Goal: Transaction & Acquisition: Purchase product/service

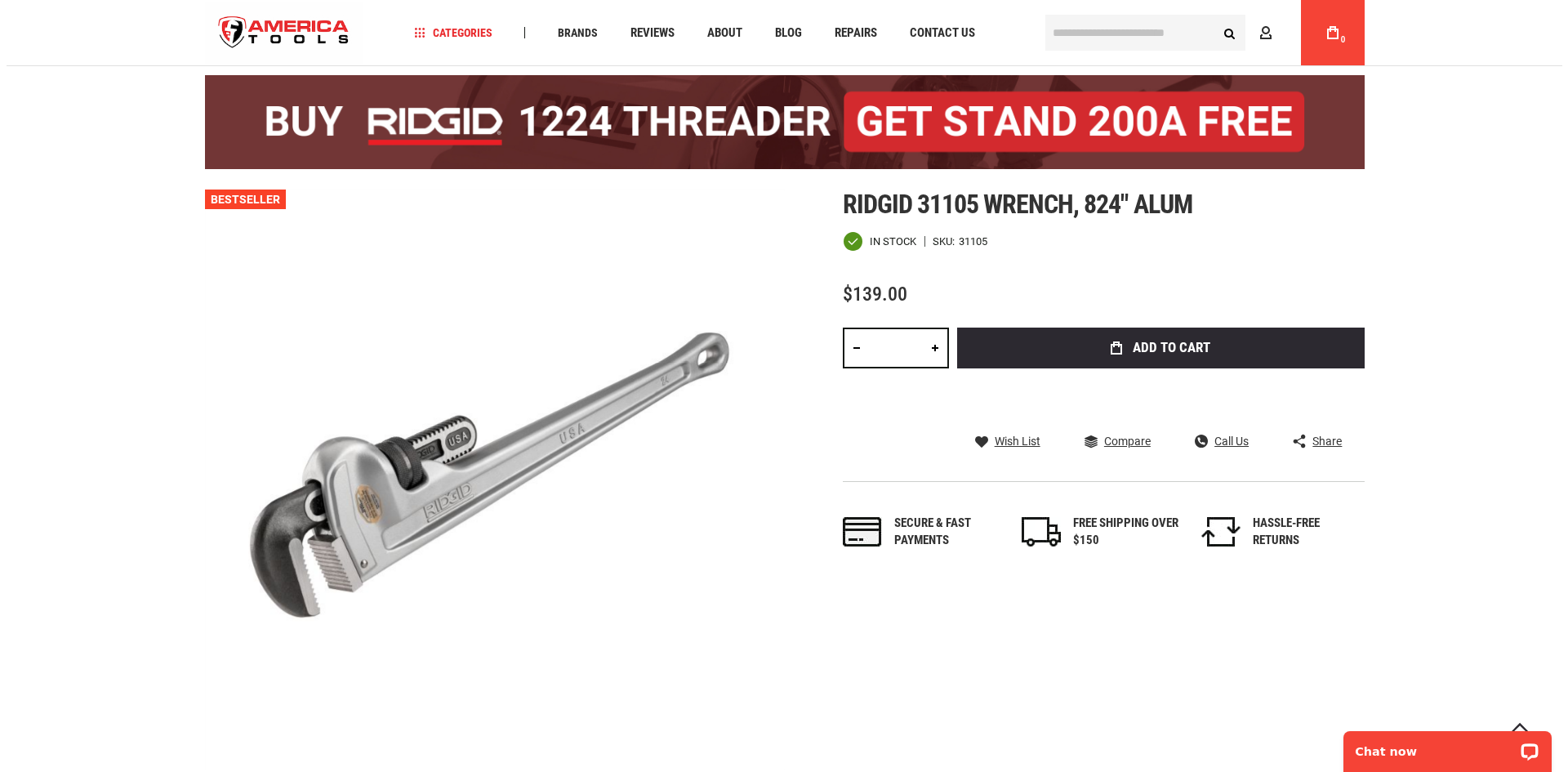
scroll to position [81, 0]
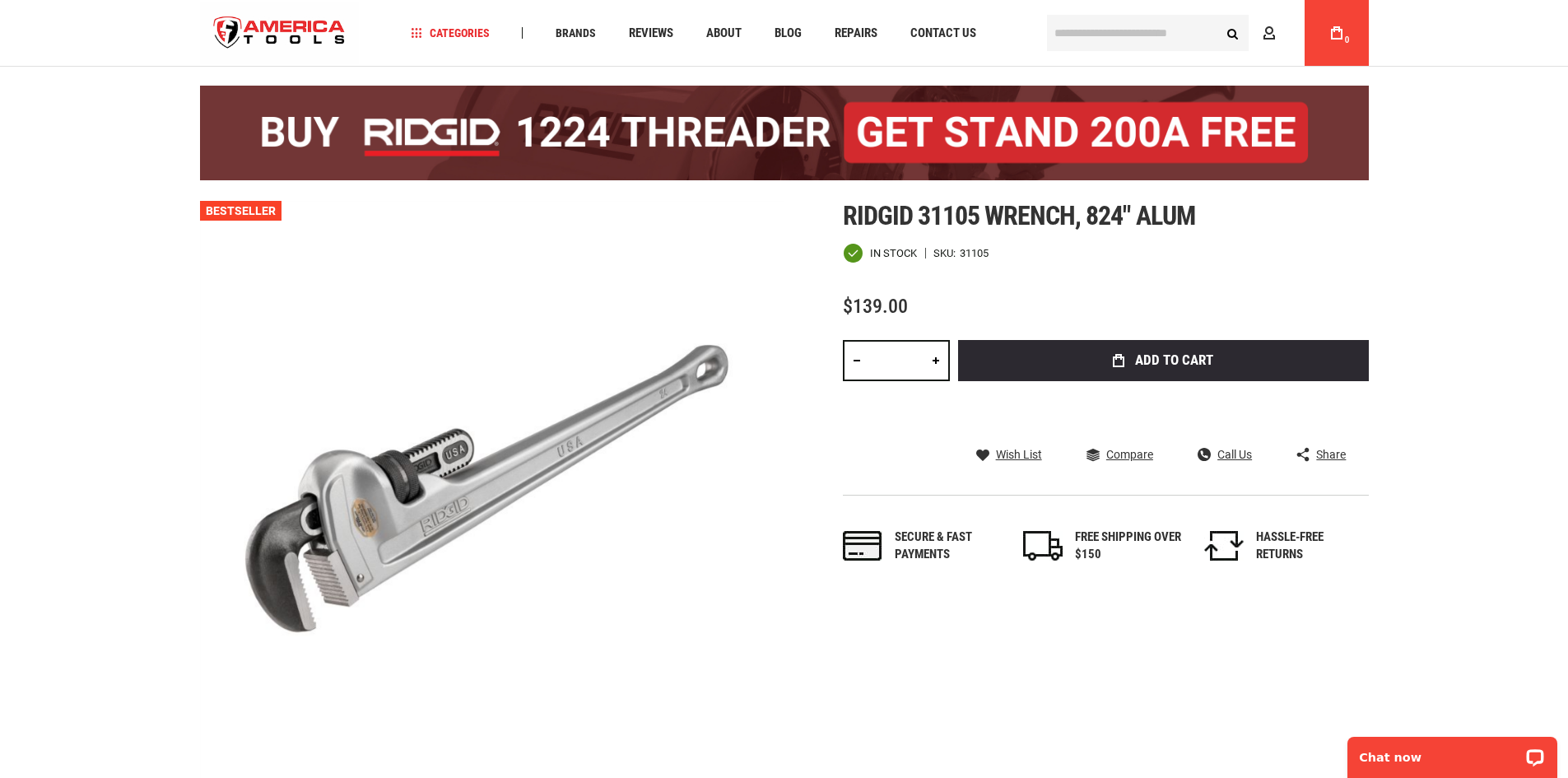
click at [941, 363] on link at bounding box center [936, 361] width 28 height 41
type input "*"
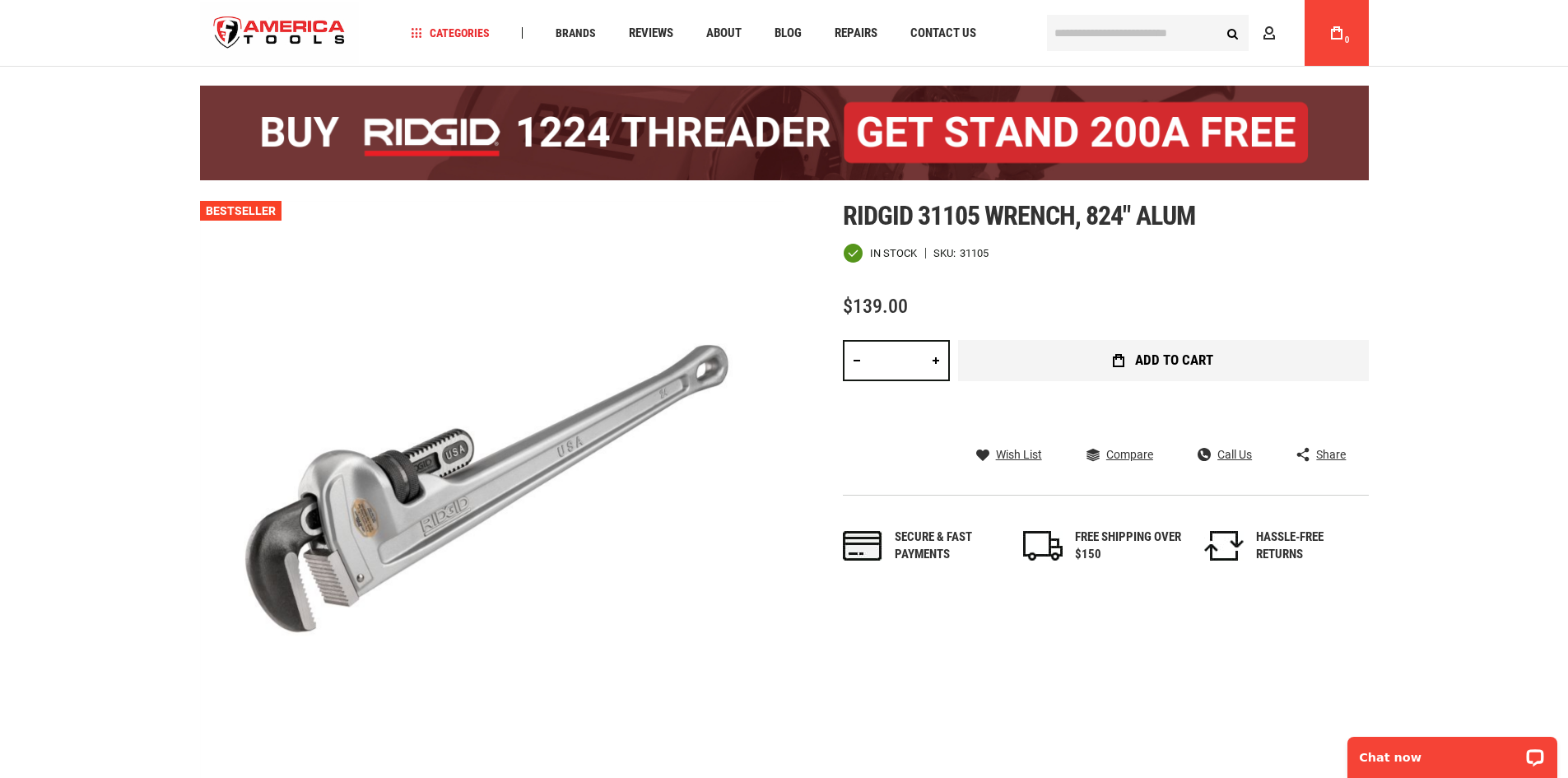
click at [1177, 367] on span "Add to Cart" at bounding box center [1173, 360] width 78 height 14
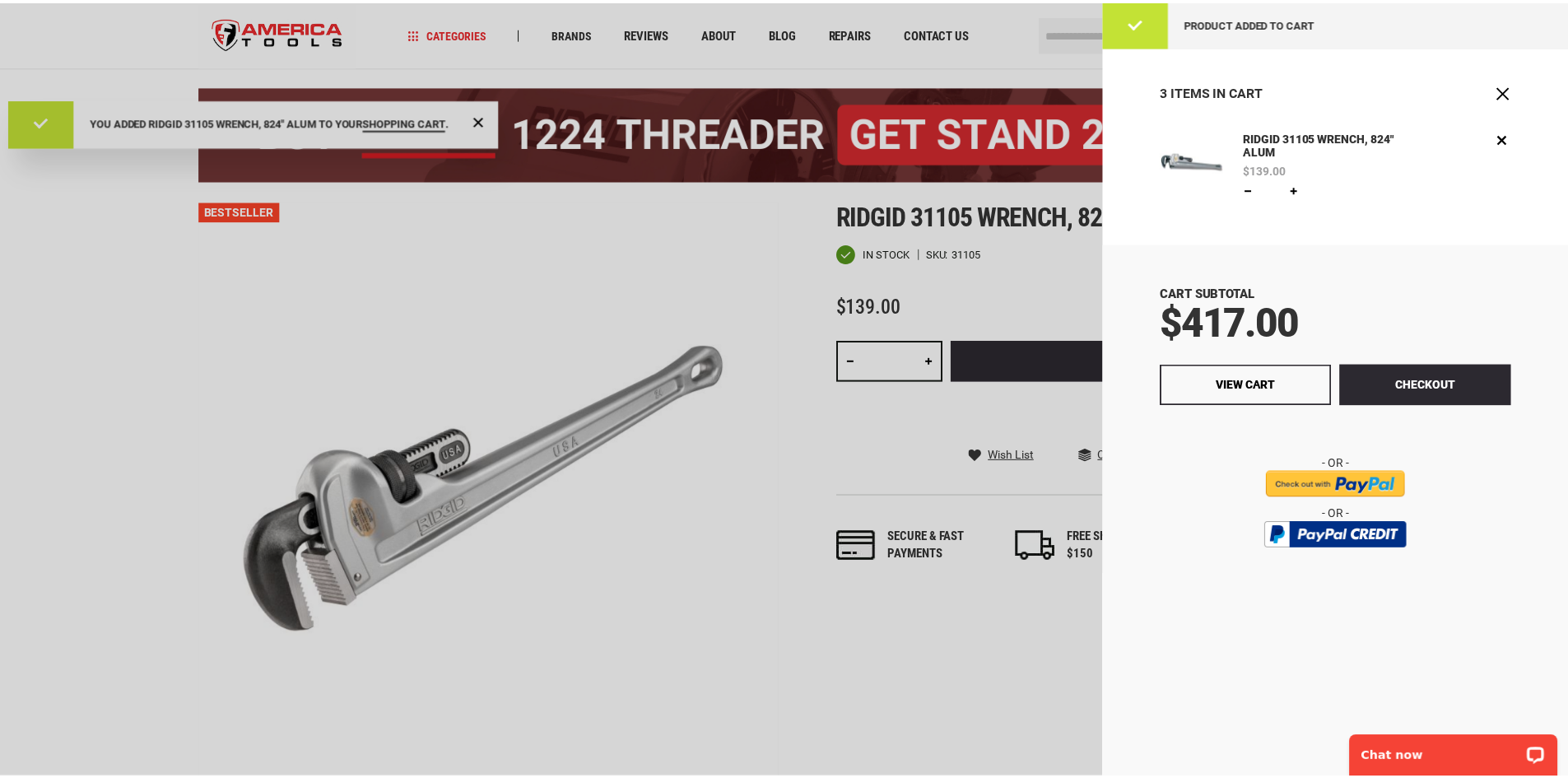
scroll to position [0, 0]
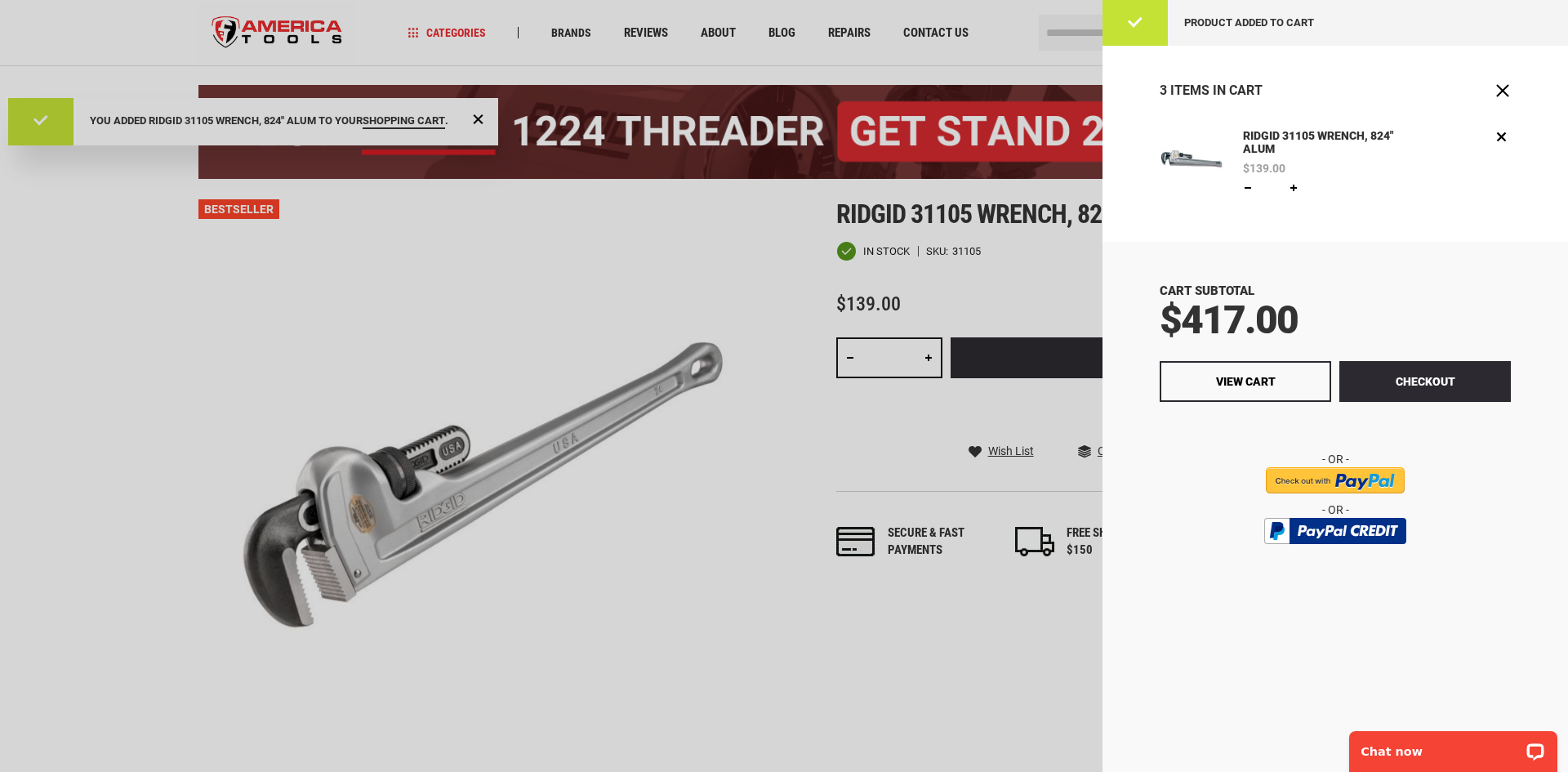
click at [1138, 22] on div "Product added to cart" at bounding box center [1335, 22] width 465 height 46
click at [1508, 93] on span "Close" at bounding box center [1502, 90] width 16 height 16
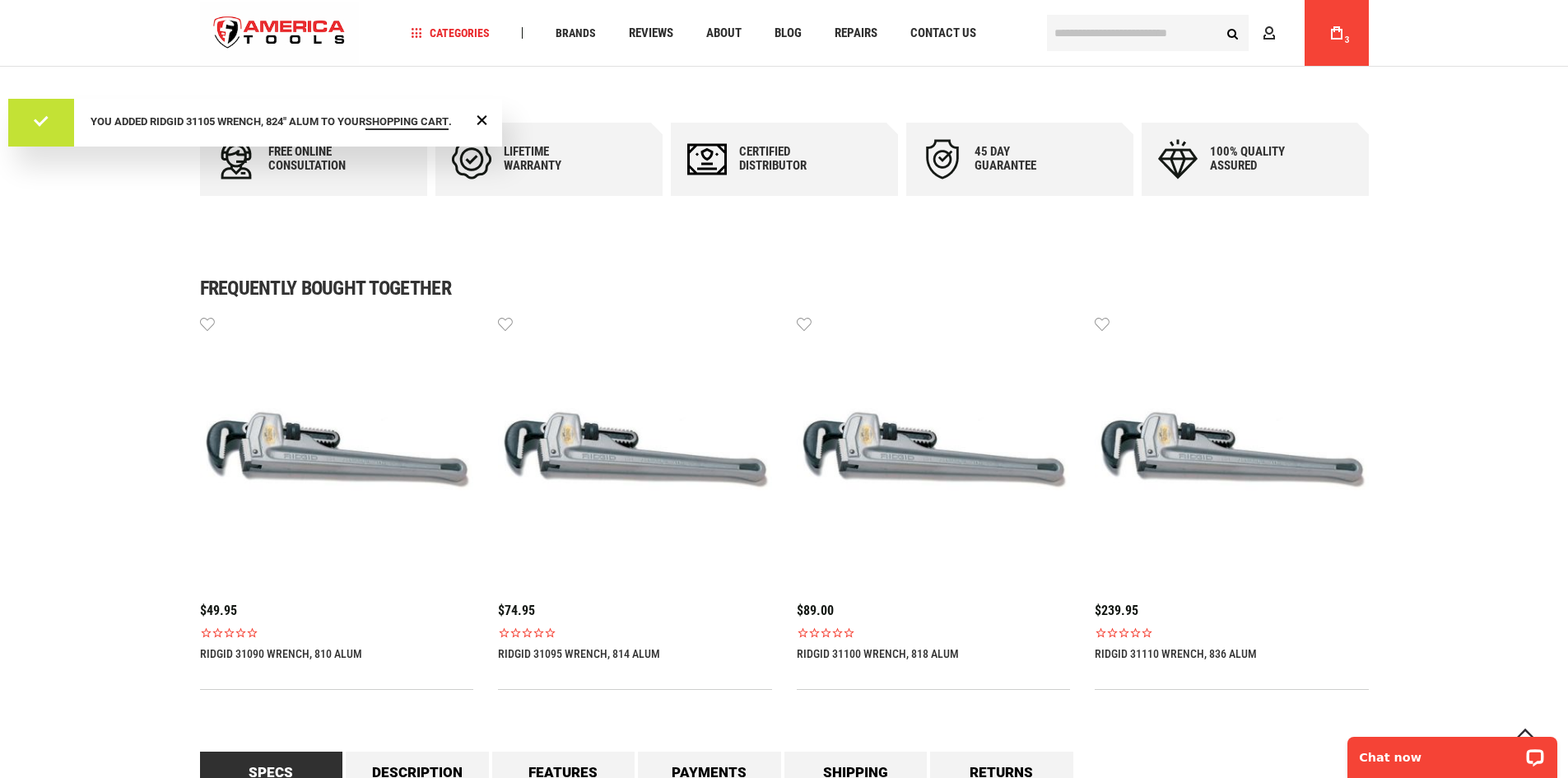
scroll to position [905, 0]
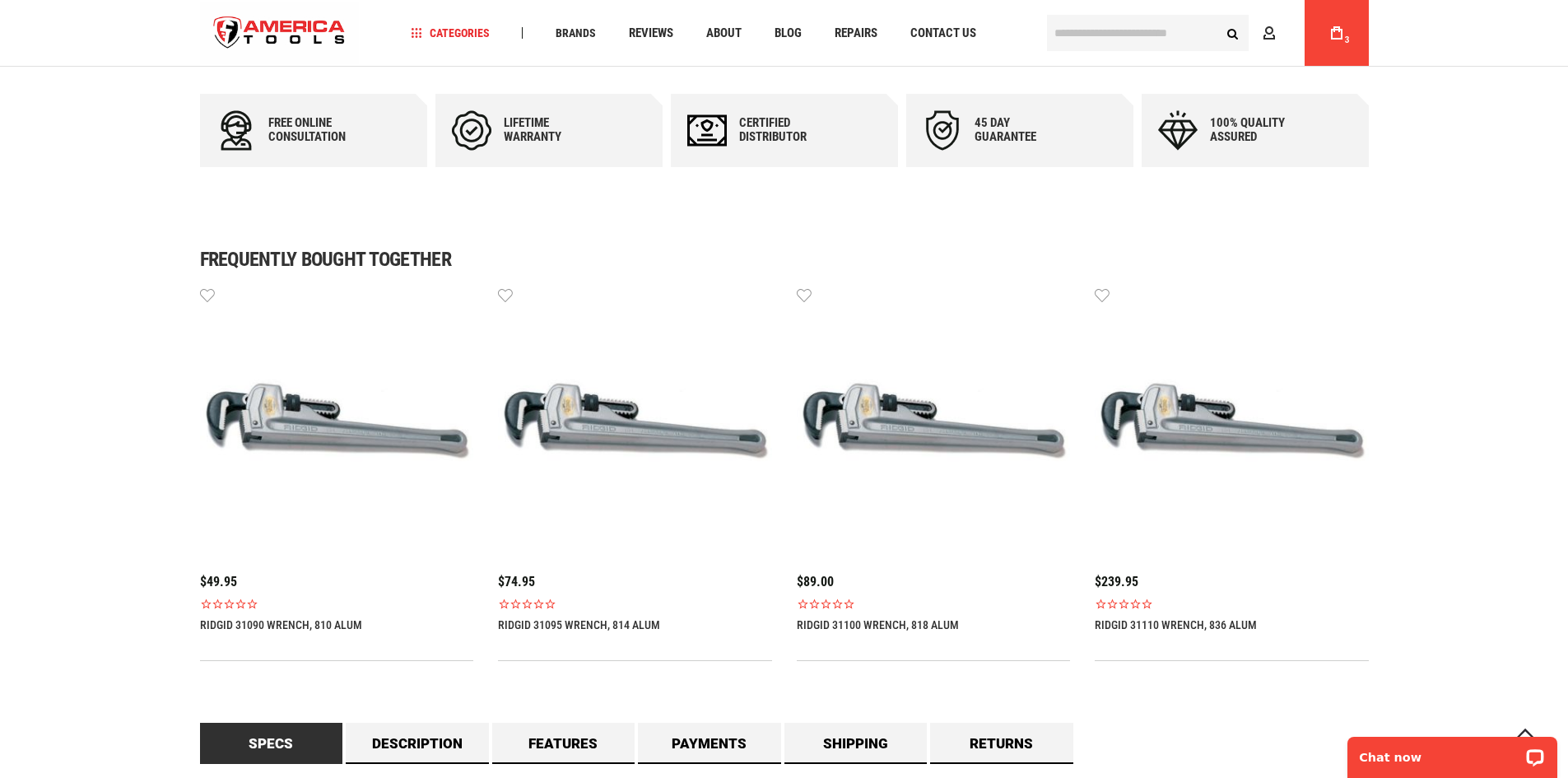
click at [1200, 427] on img at bounding box center [1231, 422] width 274 height 274
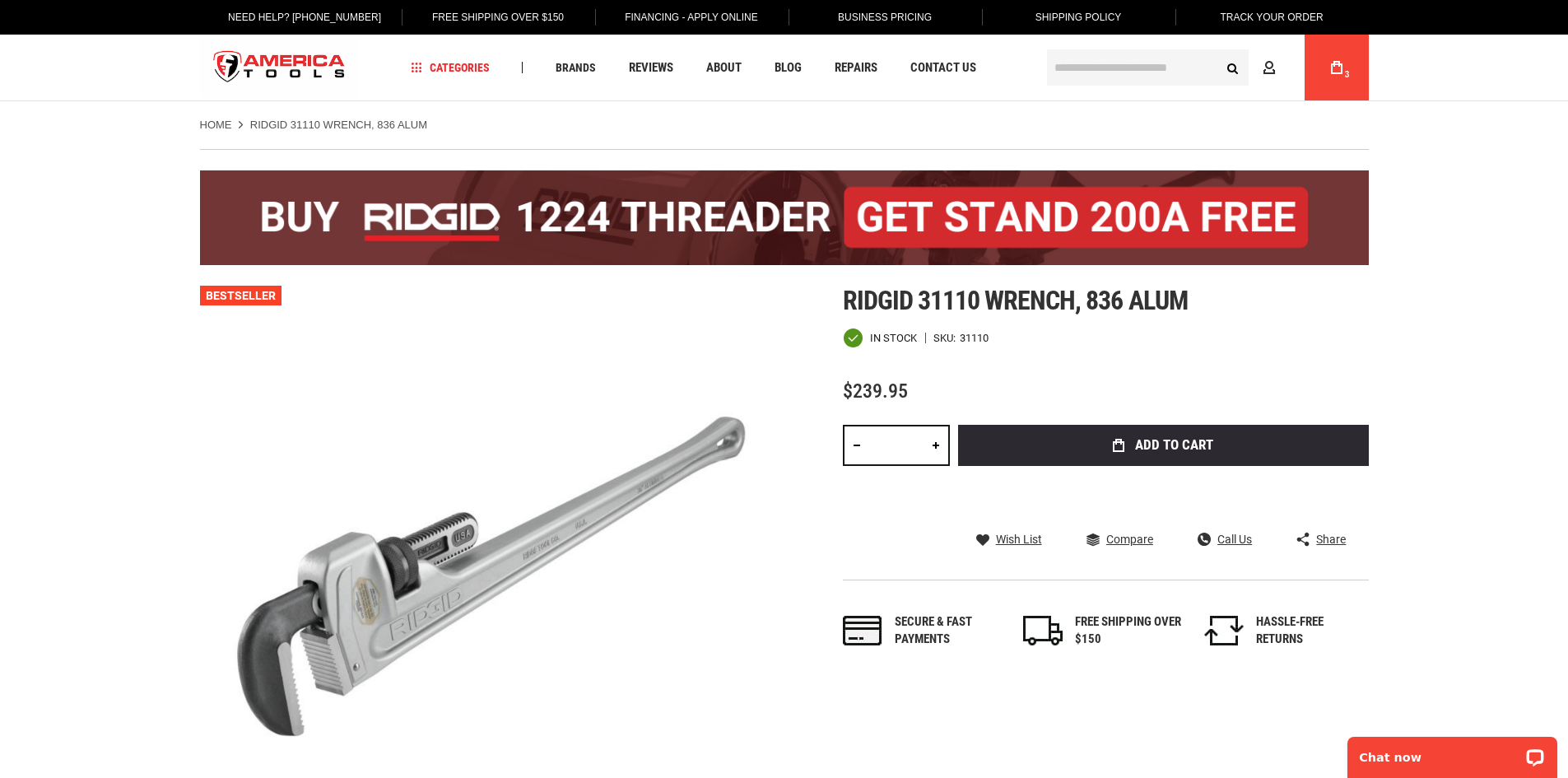
click at [936, 446] on link at bounding box center [936, 446] width 28 height 41
type input "*"
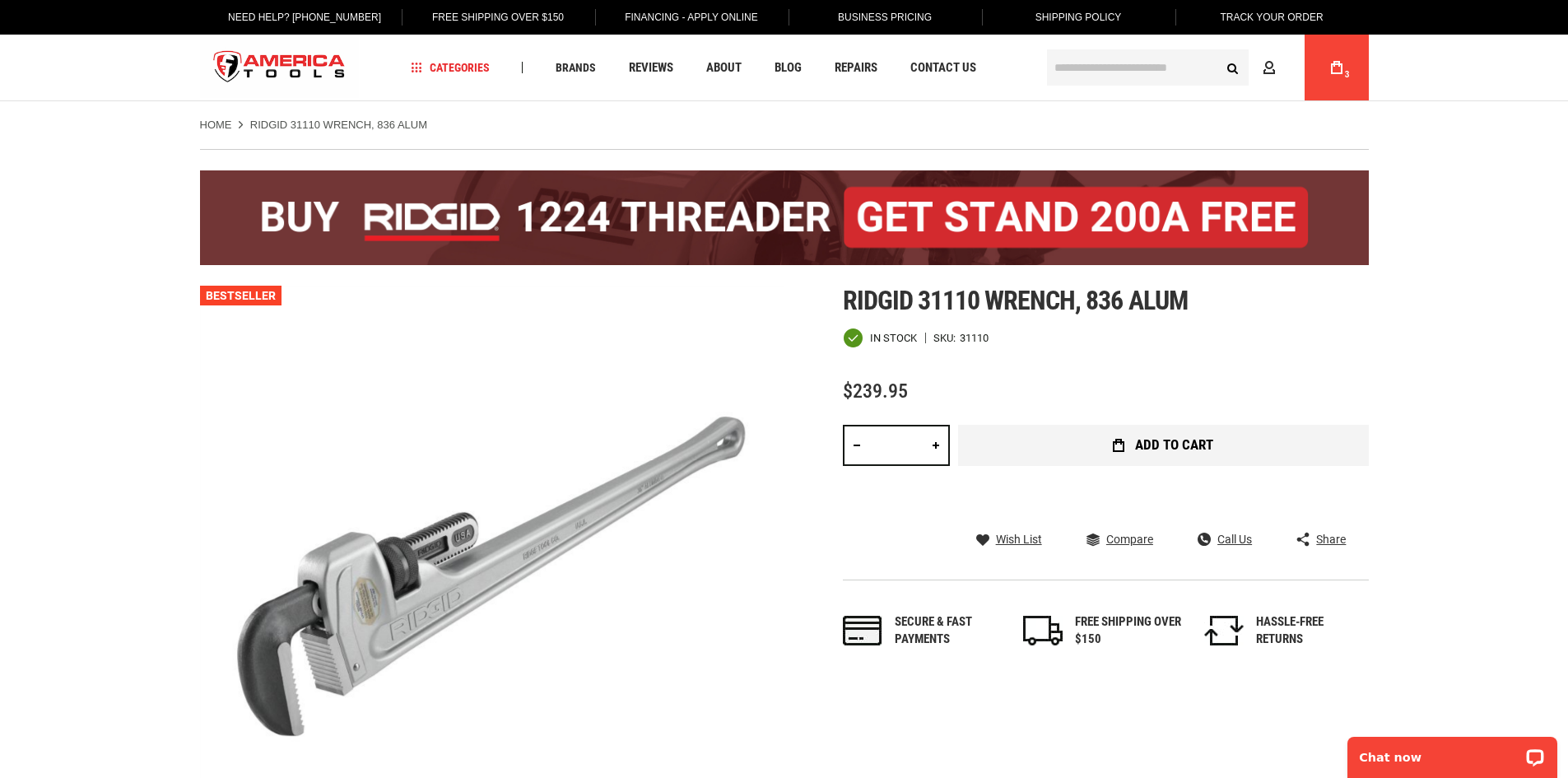
click at [1175, 447] on span "Add to Cart" at bounding box center [1173, 445] width 78 height 14
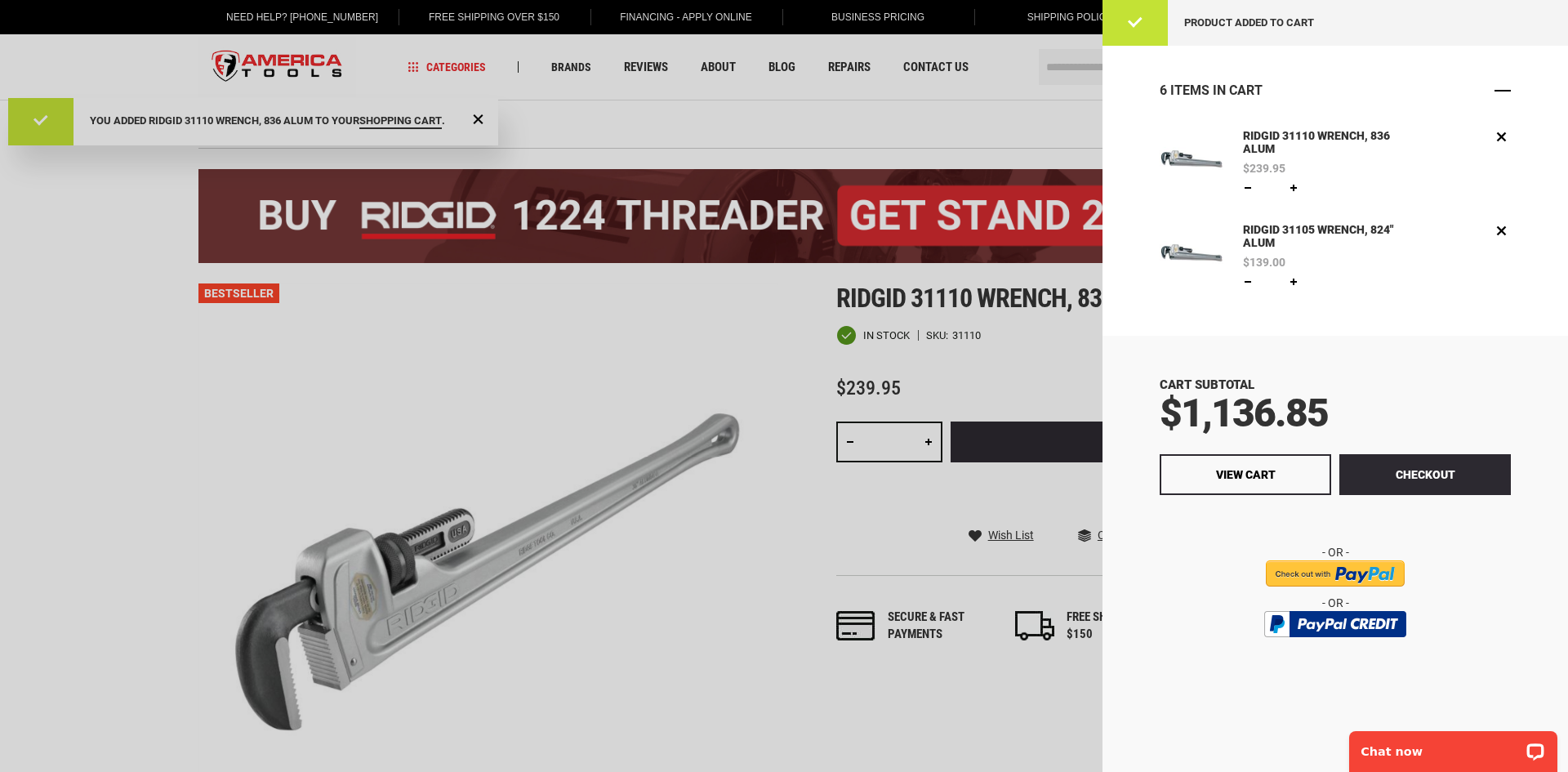
click at [1500, 93] on span "Close" at bounding box center [1502, 90] width 16 height 16
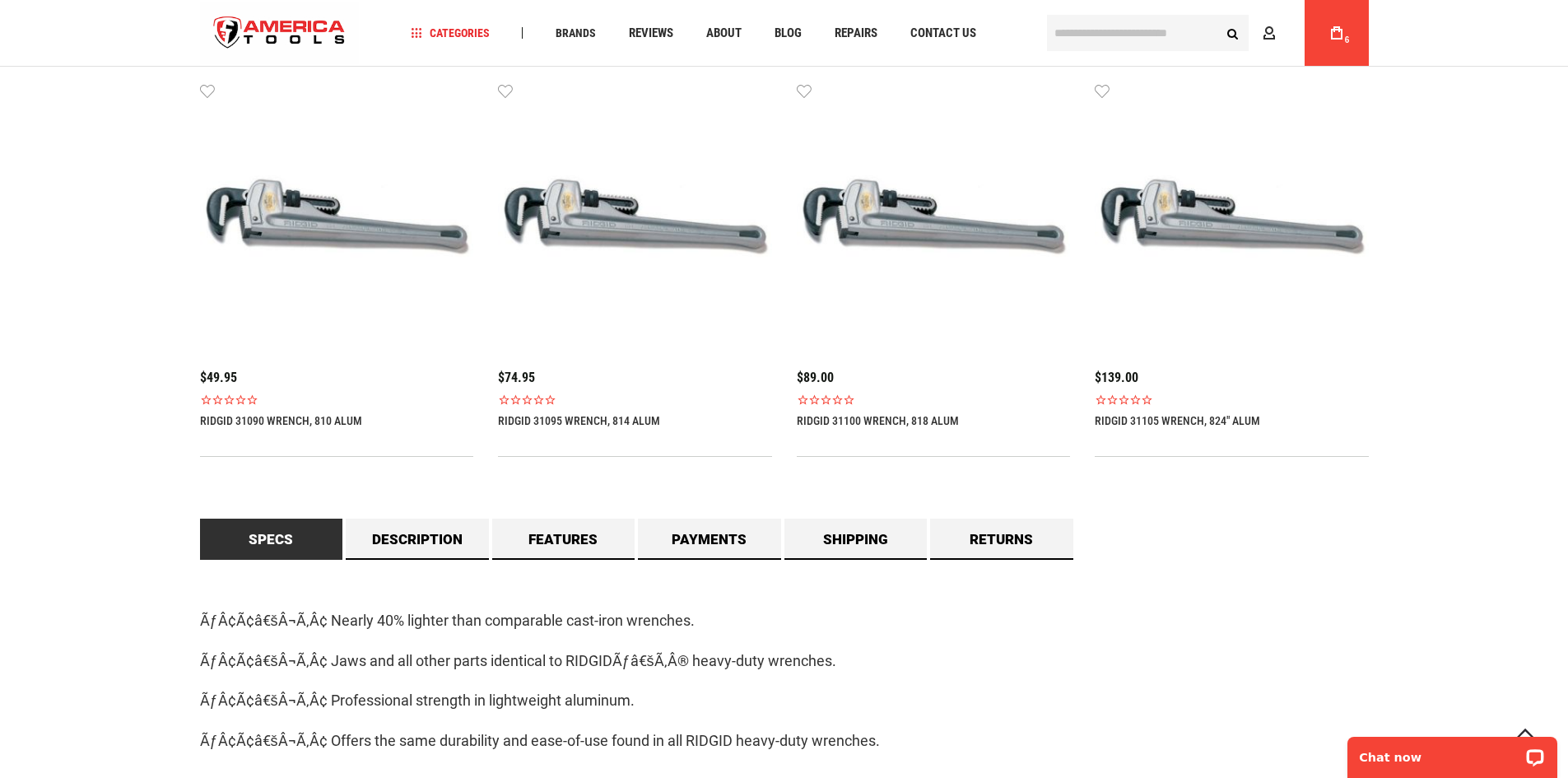
scroll to position [823, 0]
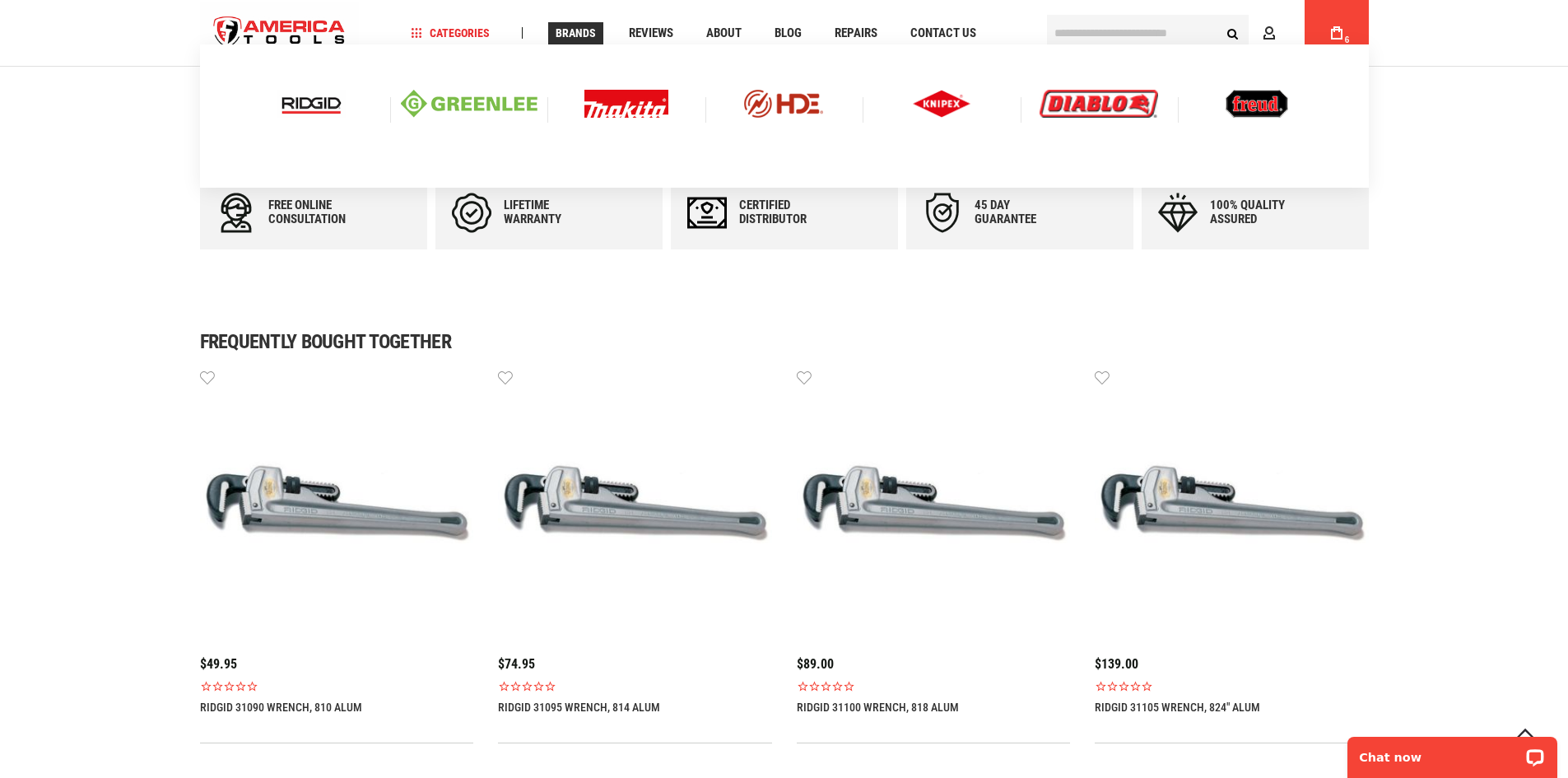
click at [290, 104] on img at bounding box center [311, 104] width 69 height 28
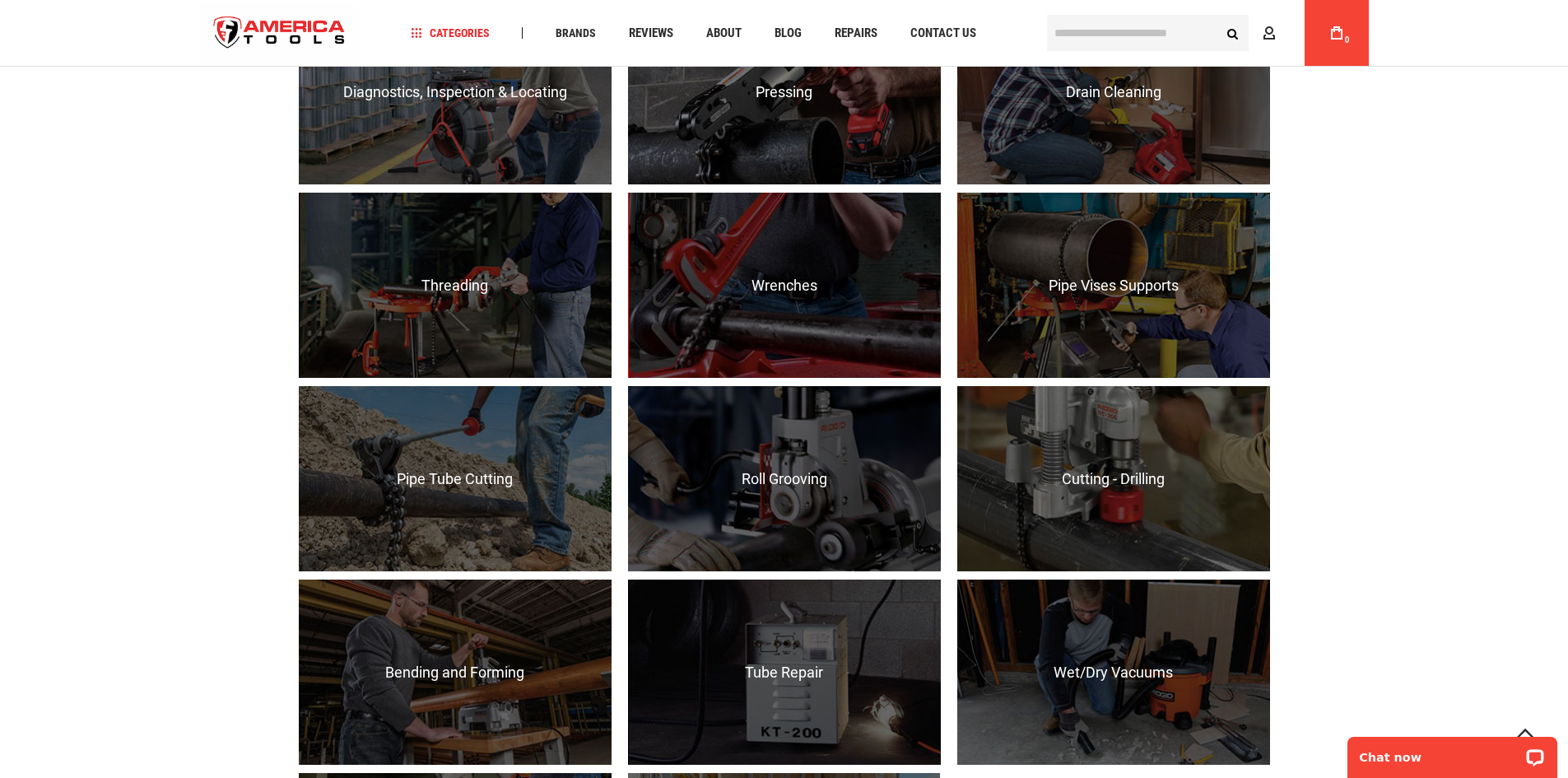
scroll to position [1317, 0]
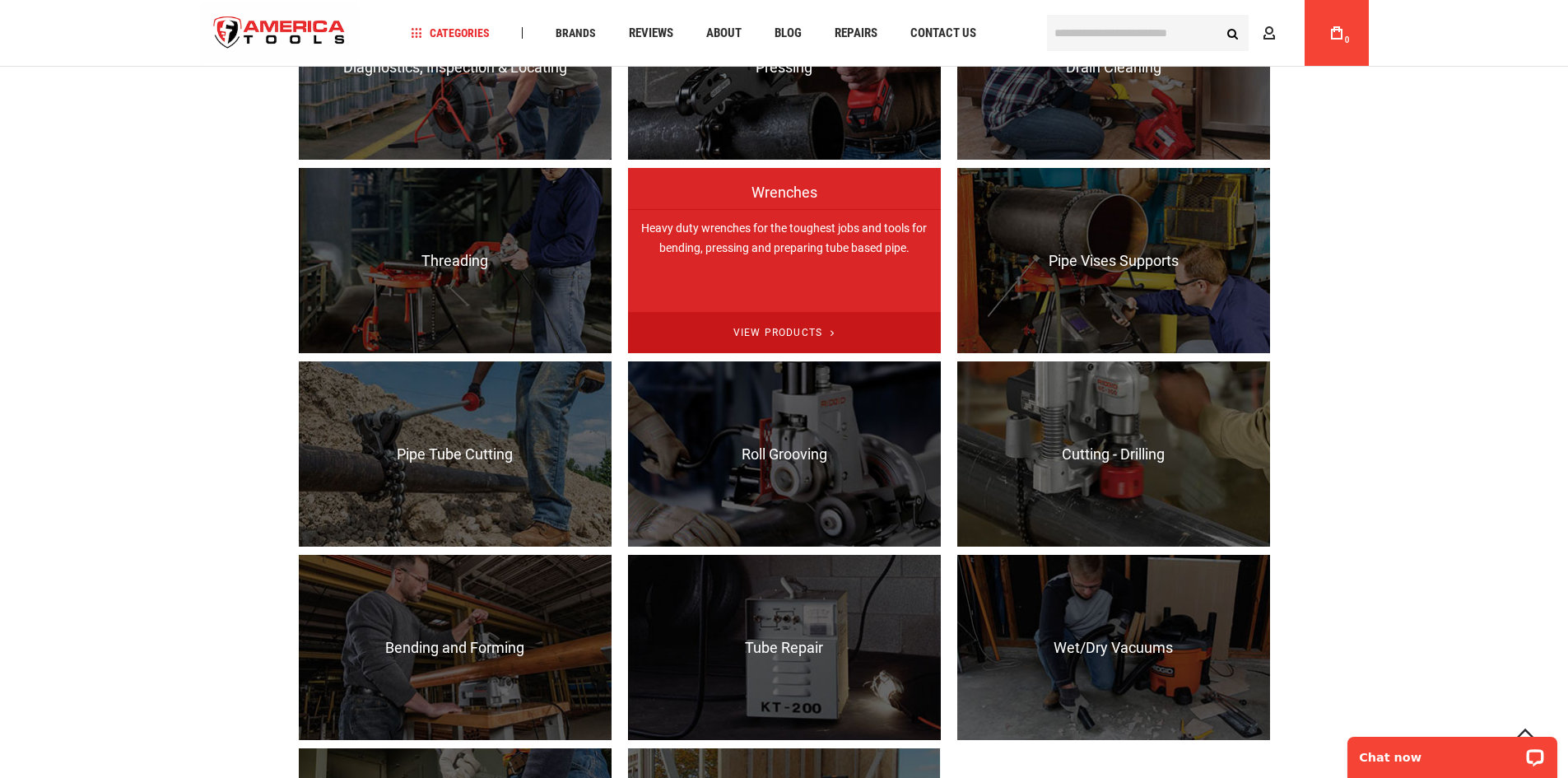
click at [773, 331] on span "View Products" at bounding box center [784, 332] width 313 height 42
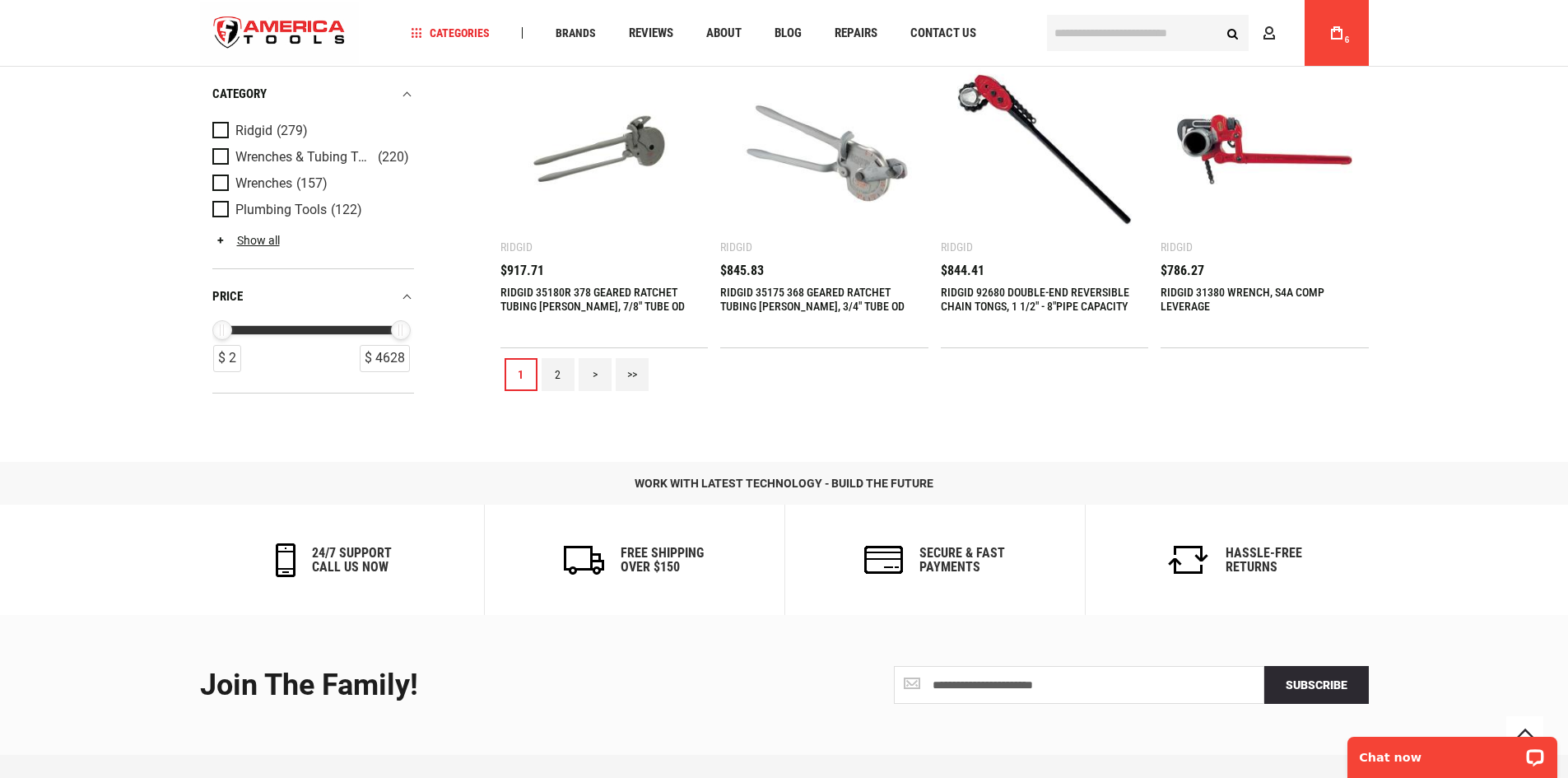
scroll to position [1975, 0]
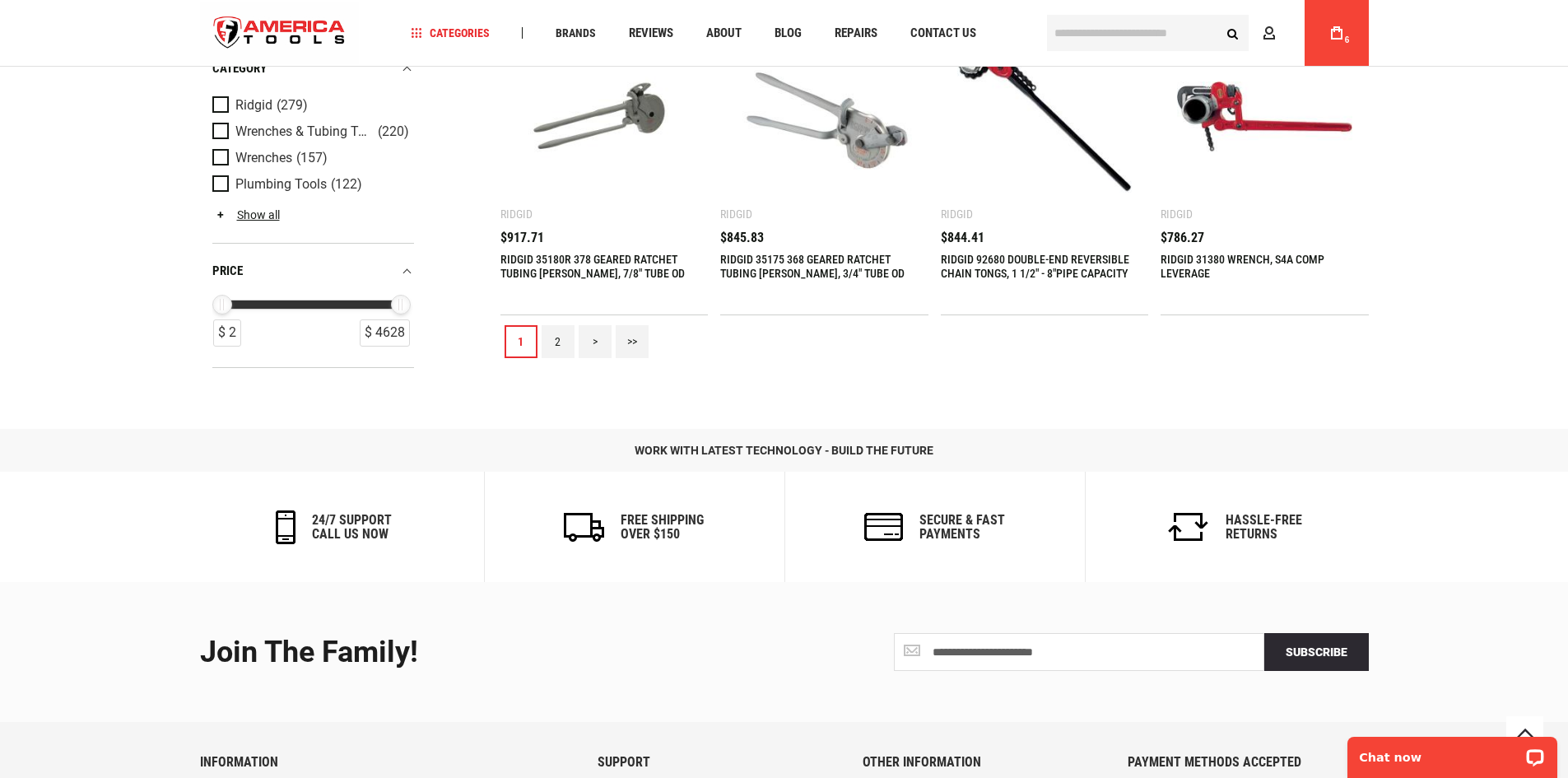
click at [558, 347] on link "2" at bounding box center [558, 341] width 33 height 33
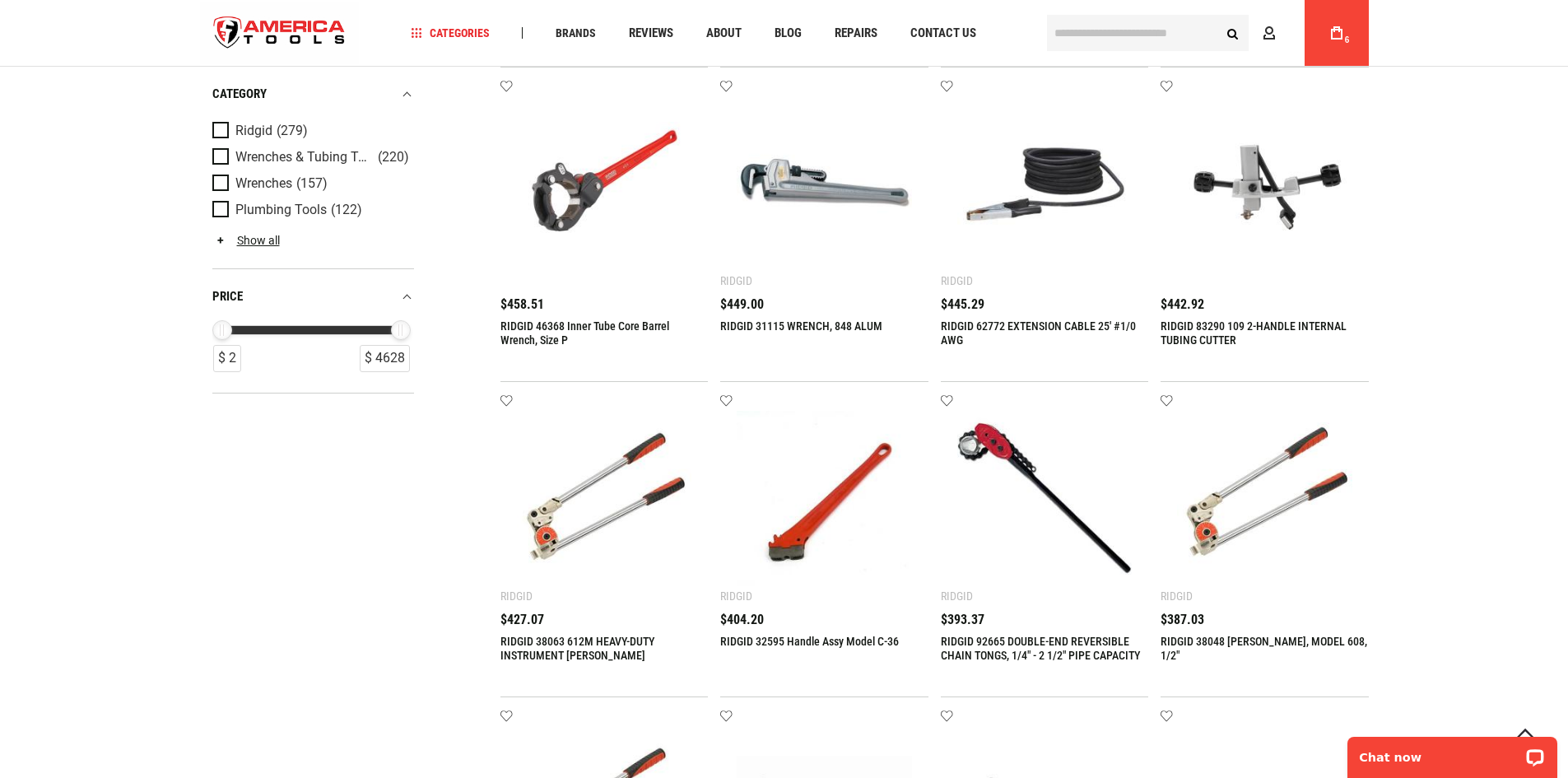
scroll to position [1152, 0]
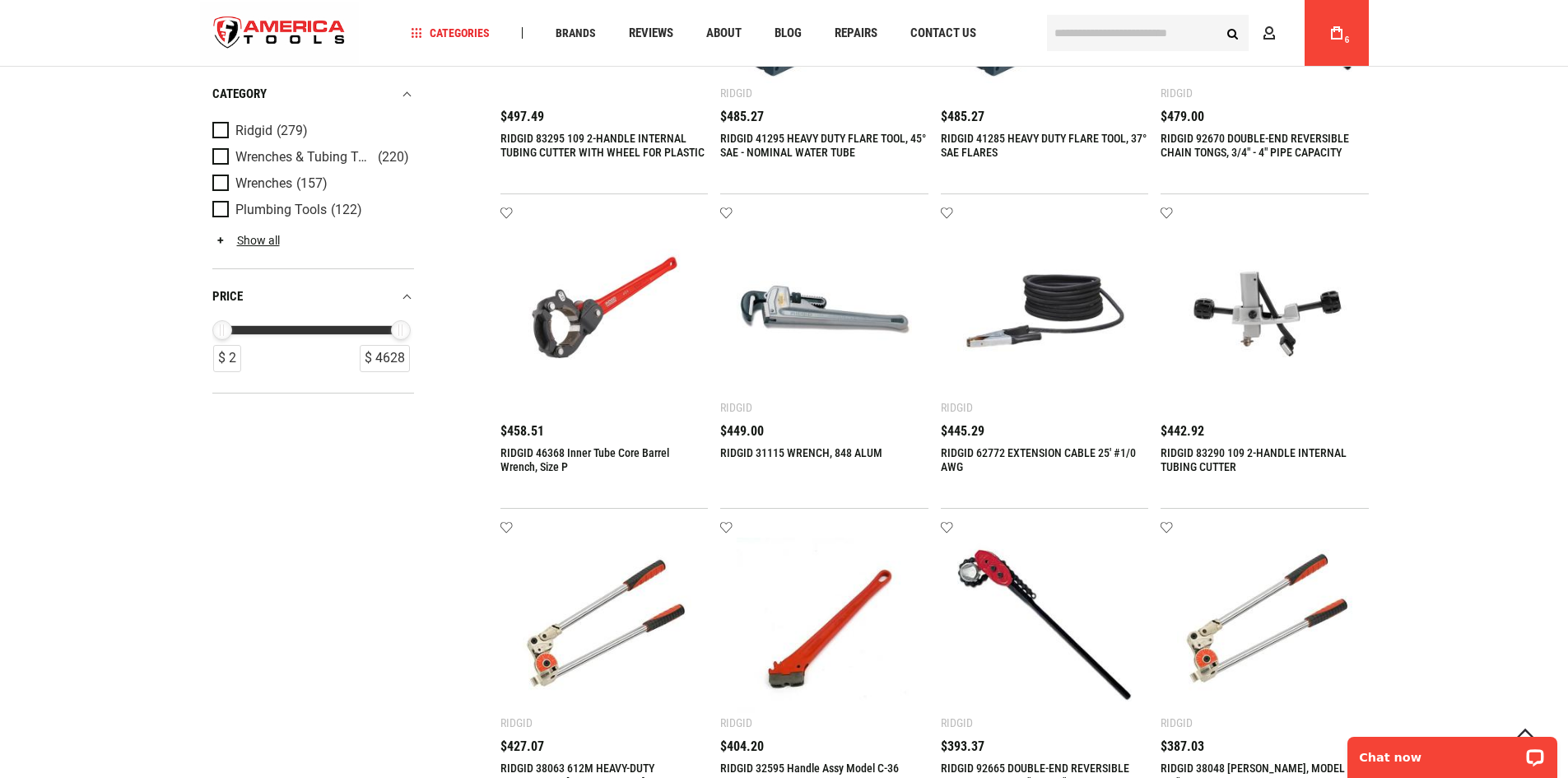
click at [798, 317] on img at bounding box center [824, 311] width 175 height 175
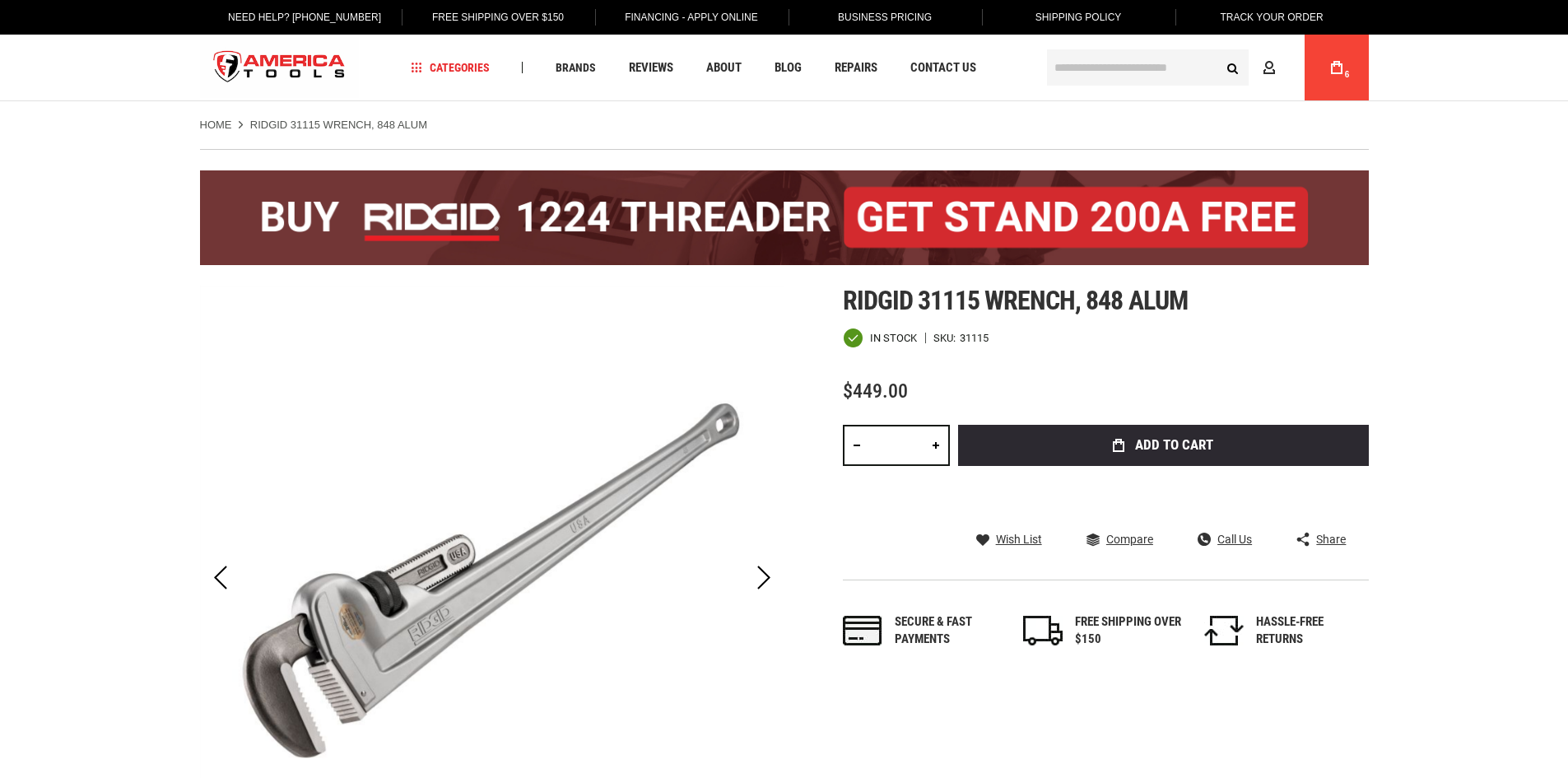
click at [936, 446] on link at bounding box center [936, 446] width 28 height 41
click at [852, 444] on link at bounding box center [857, 446] width 28 height 41
type input "*"
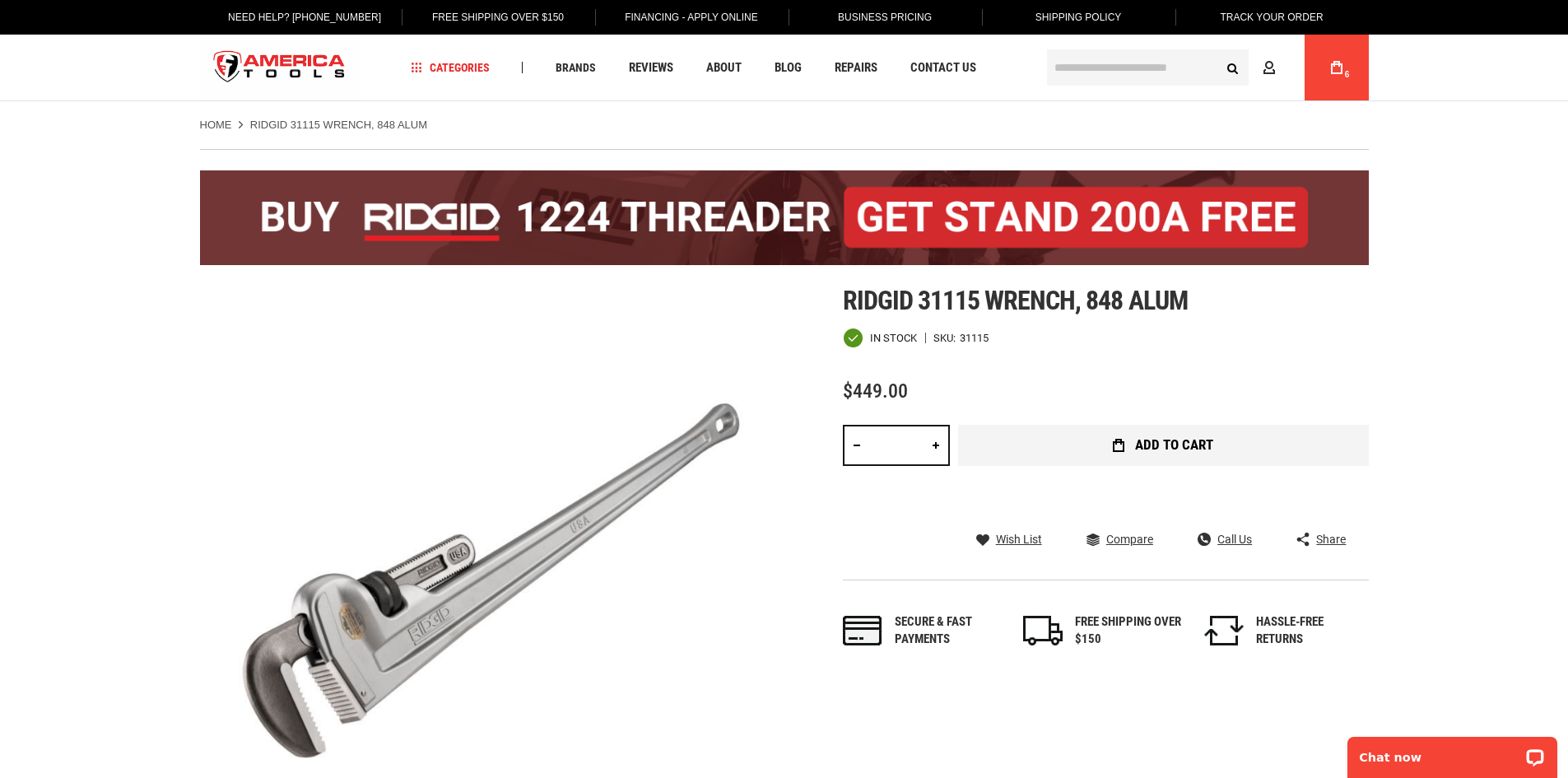
click at [1172, 443] on span "Add to Cart" at bounding box center [1173, 445] width 78 height 14
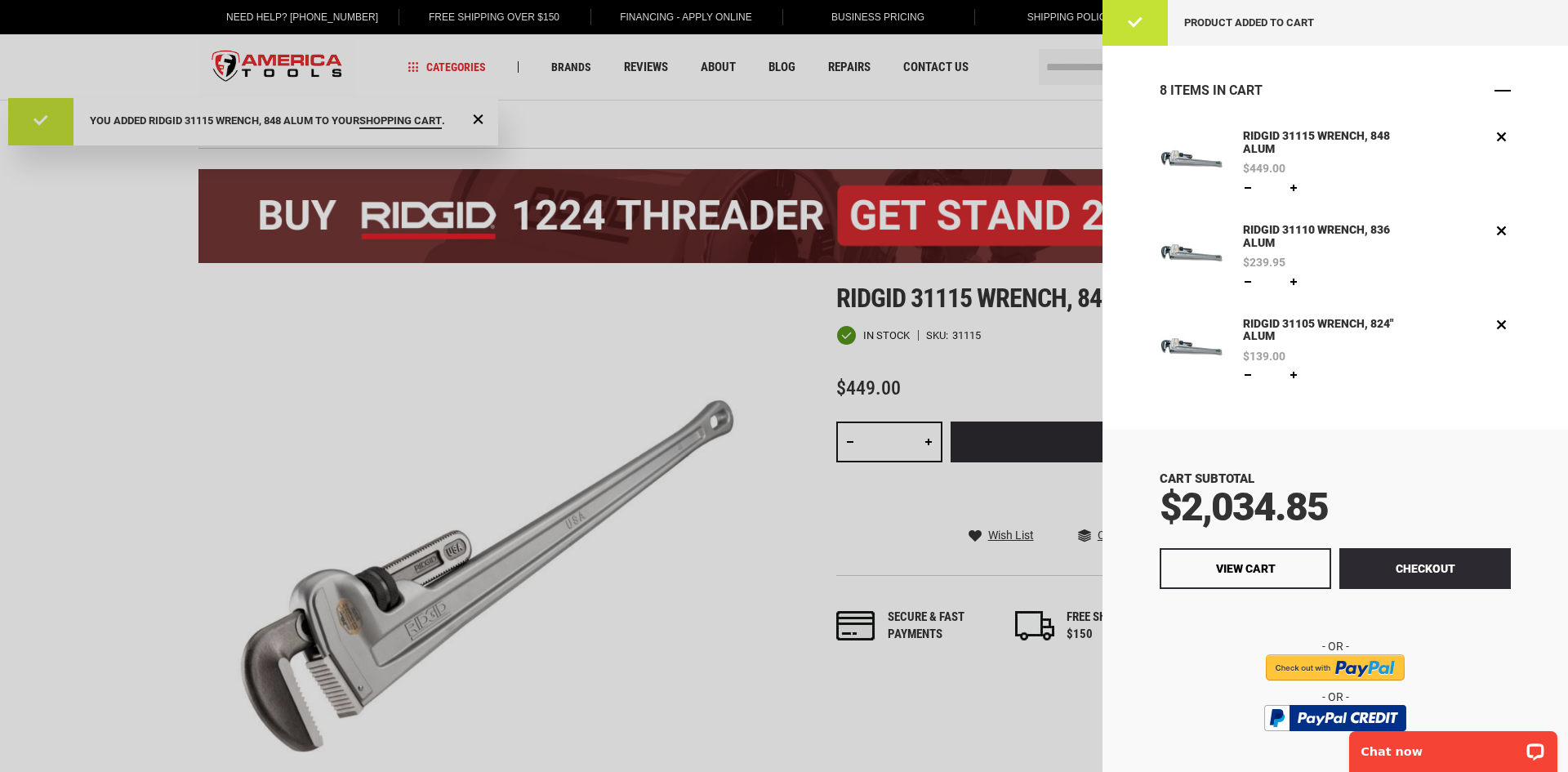
click at [1494, 90] on span "Close" at bounding box center [1502, 90] width 16 height 16
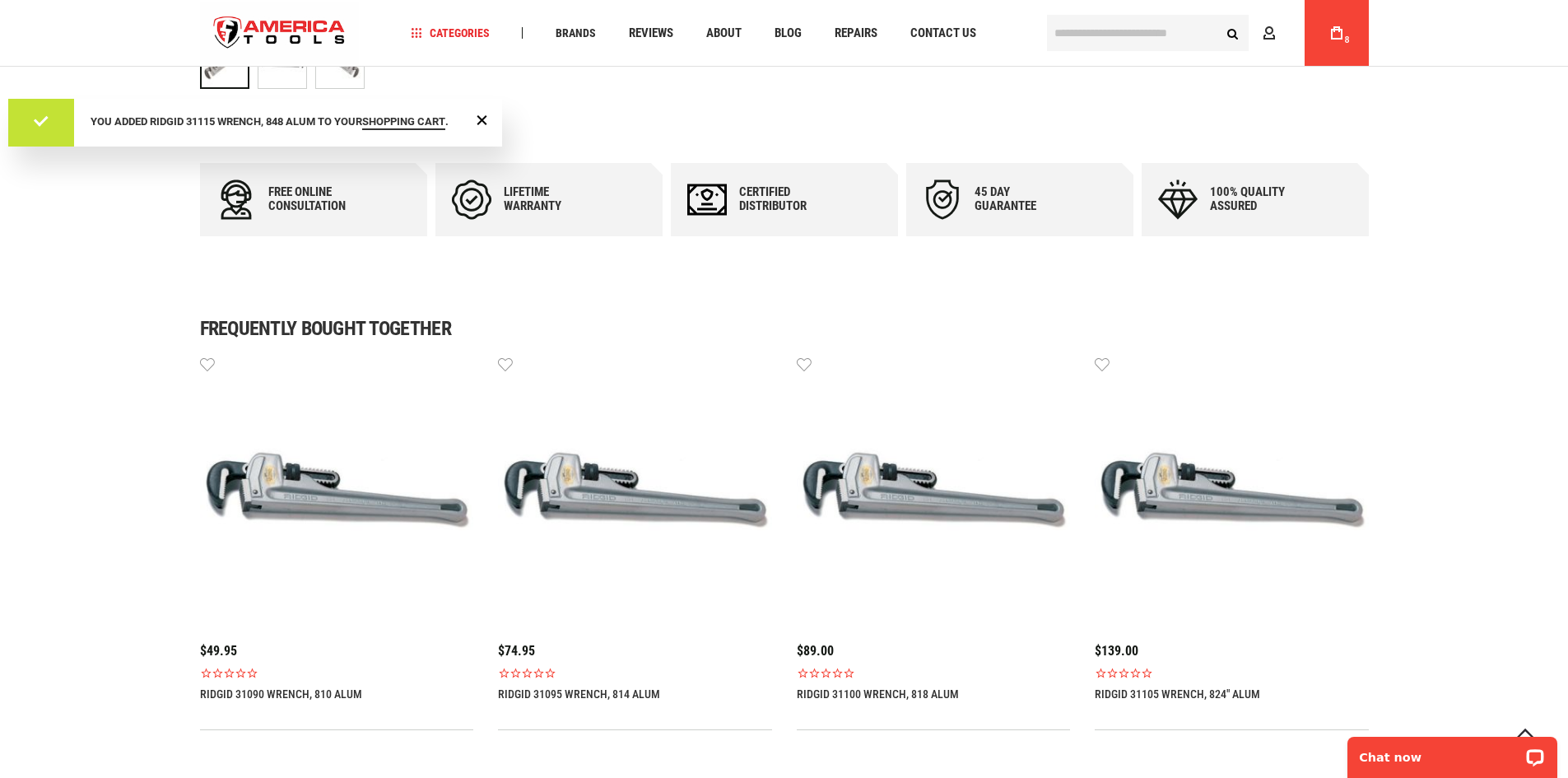
scroll to position [988, 0]
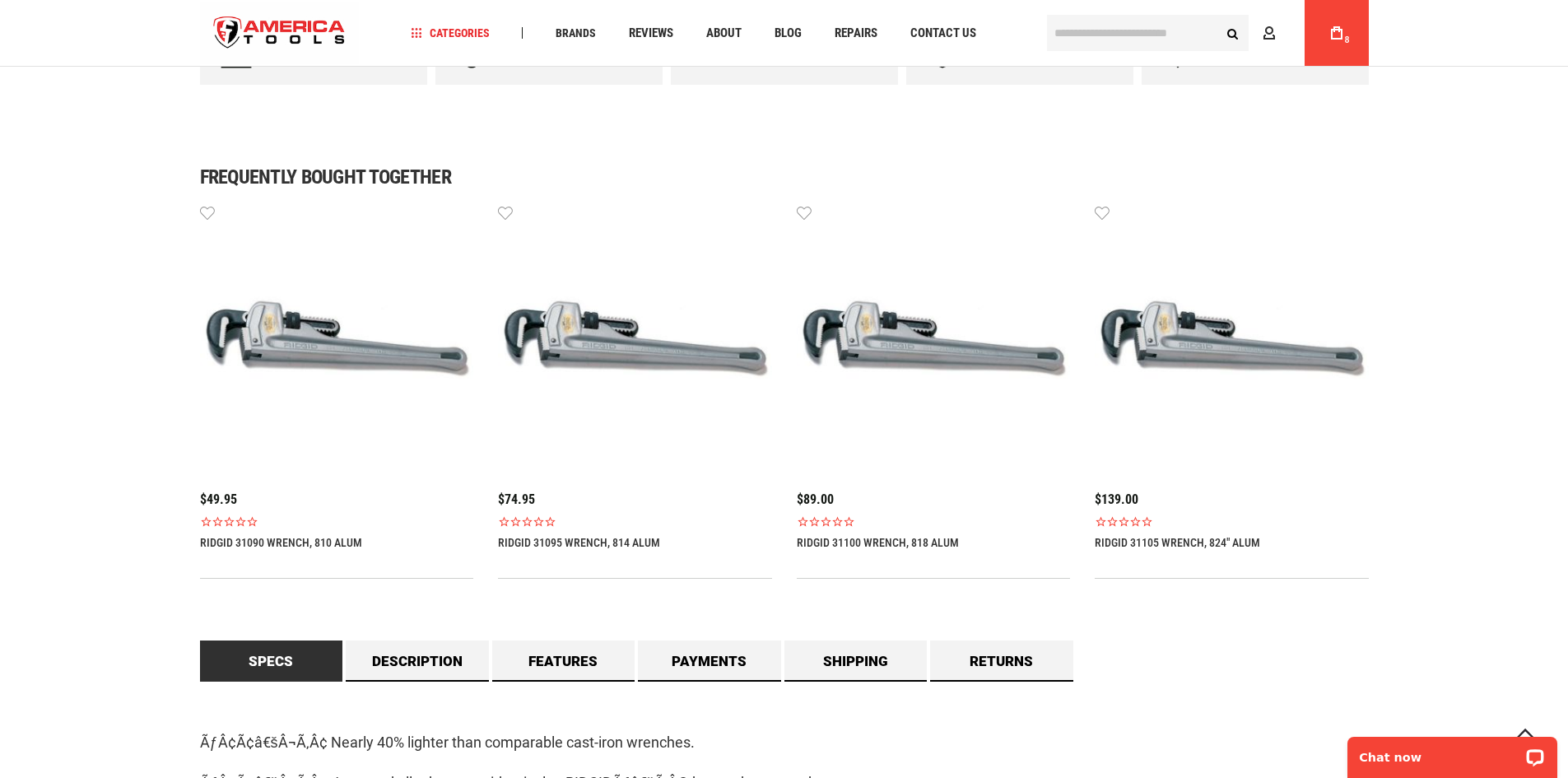
click at [929, 357] on img at bounding box center [933, 340] width 274 height 274
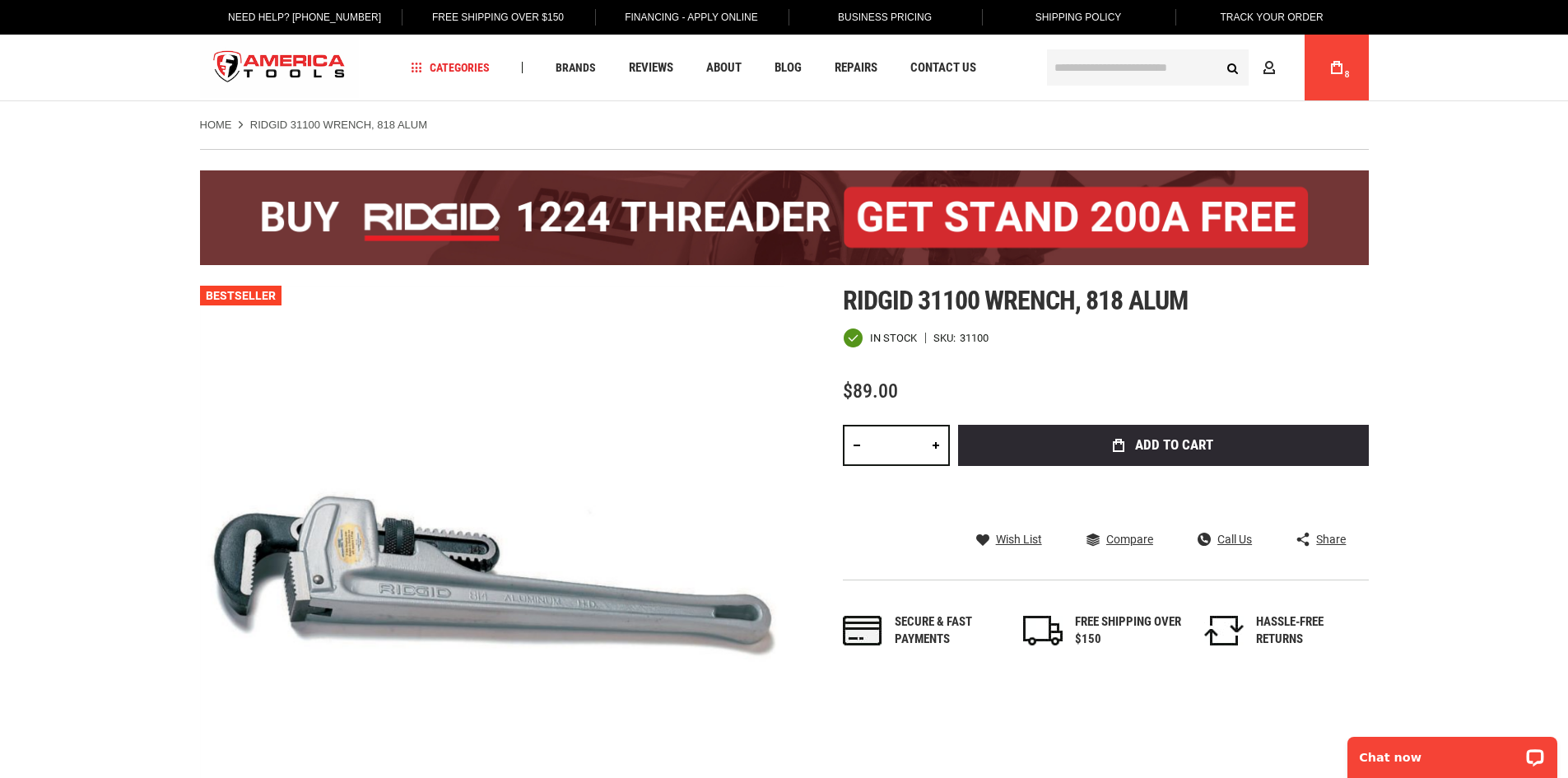
click at [940, 448] on link at bounding box center [936, 446] width 28 height 41
type input "*"
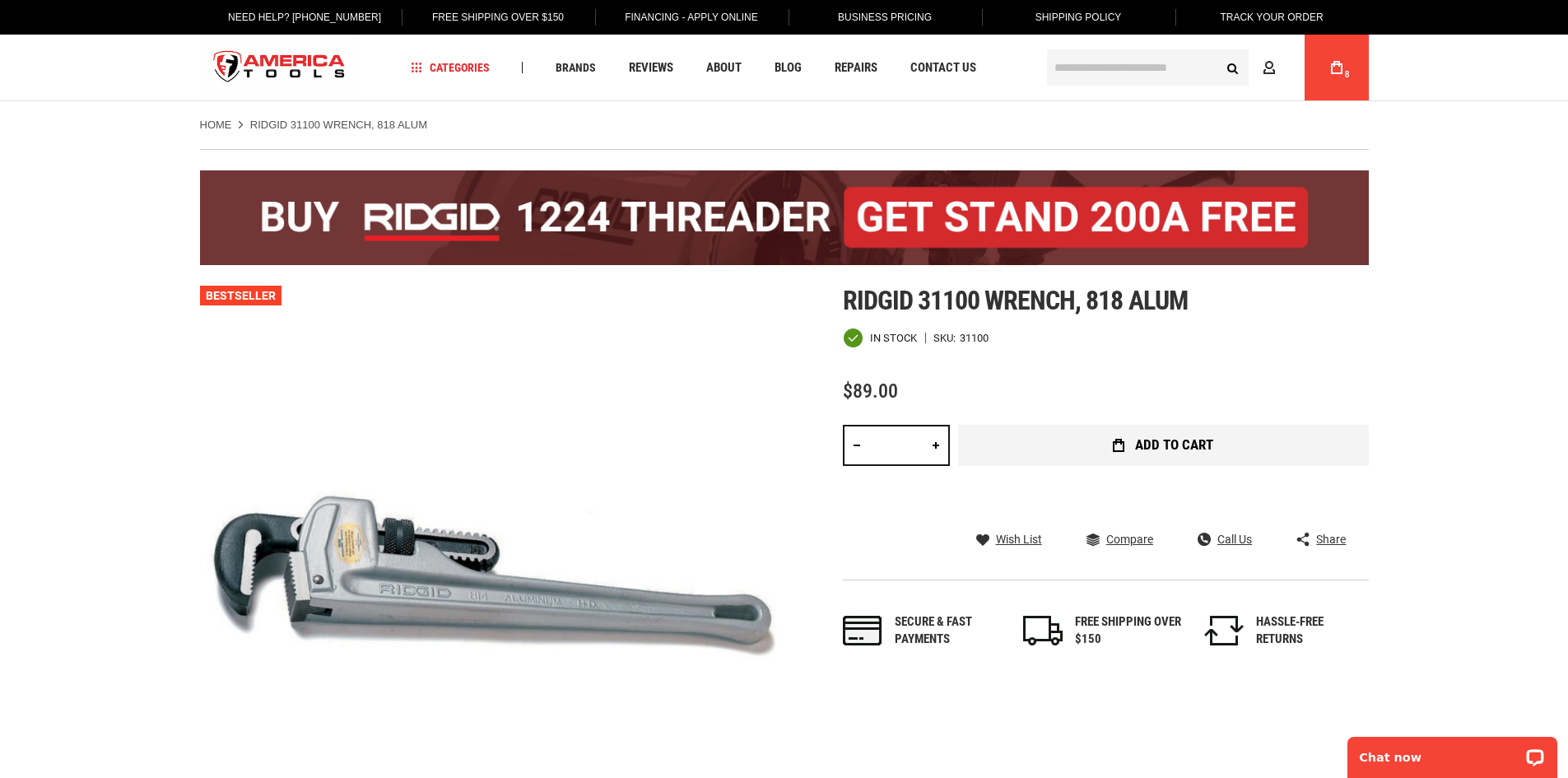
click at [1206, 455] on button "Add to Cart" at bounding box center [1163, 446] width 411 height 41
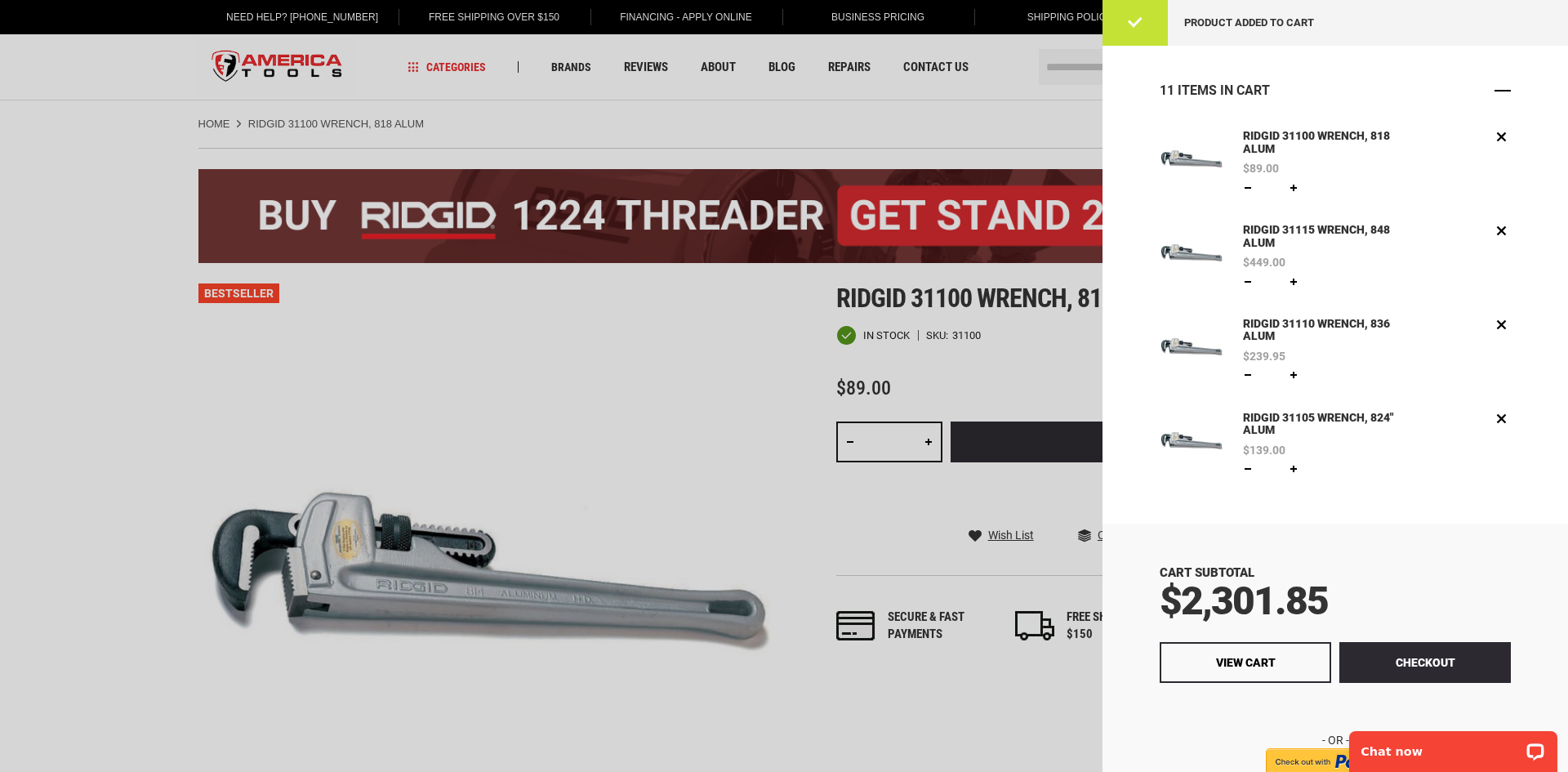
click at [1494, 91] on span "Close" at bounding box center [1502, 90] width 16 height 16
